Goal: Task Accomplishment & Management: Use online tool/utility

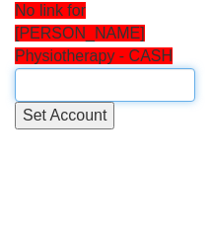
click at [59, 68] on input "text" at bounding box center [105, 85] width 181 height 34
paste input "Hunt Physiotherapy, News International"
type input "Hunt Physiotherapy, News International"
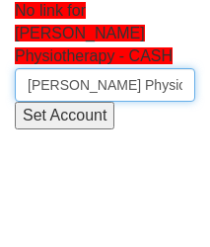
scroll to position [0, 109]
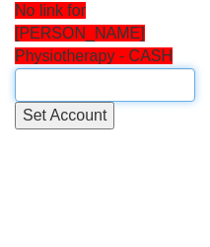
click at [55, 68] on input "text" at bounding box center [105, 85] width 181 height 34
paste input "[PERSON_NAME] Physiotherapy"
type input "[PERSON_NAME] Physiotherapy"
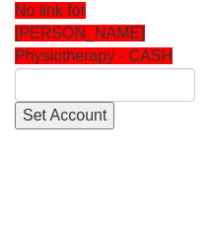
click at [90, 129] on html "No link for [PERSON_NAME] Physiotherapy - CASH Set Account" at bounding box center [105, 64] width 210 height 129
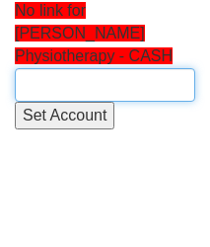
click at [72, 68] on input "text" at bounding box center [105, 85] width 181 height 34
paste input "[PERSON_NAME] Physiotherapy"
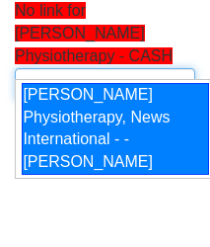
click at [100, 141] on div "[PERSON_NAME] Physiotherapy, News International - - [PERSON_NAME]" at bounding box center [116, 129] width 188 height 92
type input "[PERSON_NAME] Physiotherapy, News International - - [PERSON_NAME]"
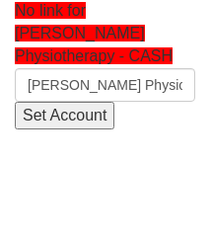
click at [61, 102] on input "Set Account" at bounding box center [65, 116] width 100 height 29
